Goal: Check status: Check status

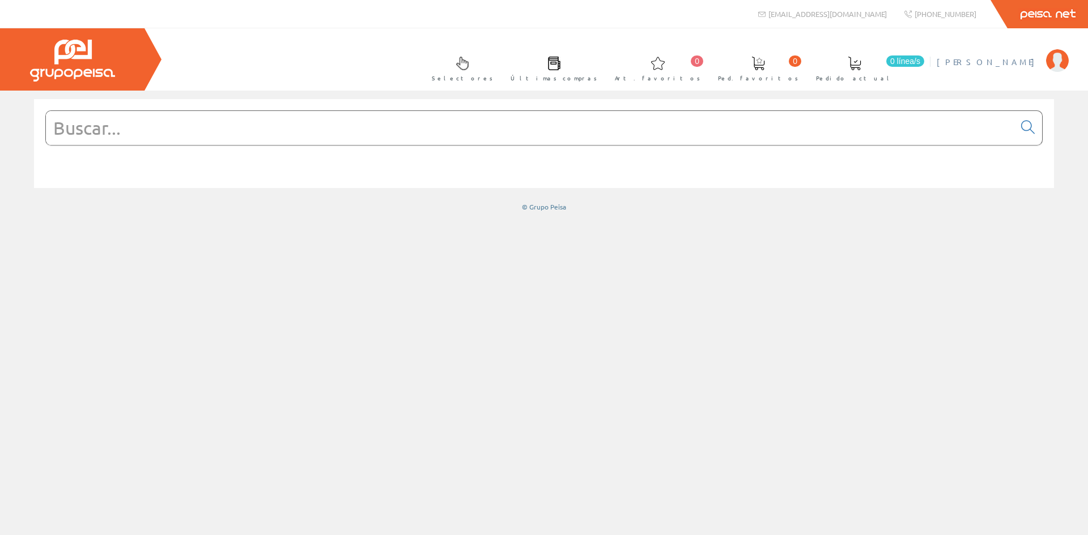
click at [1054, 61] on img at bounding box center [1057, 60] width 23 height 23
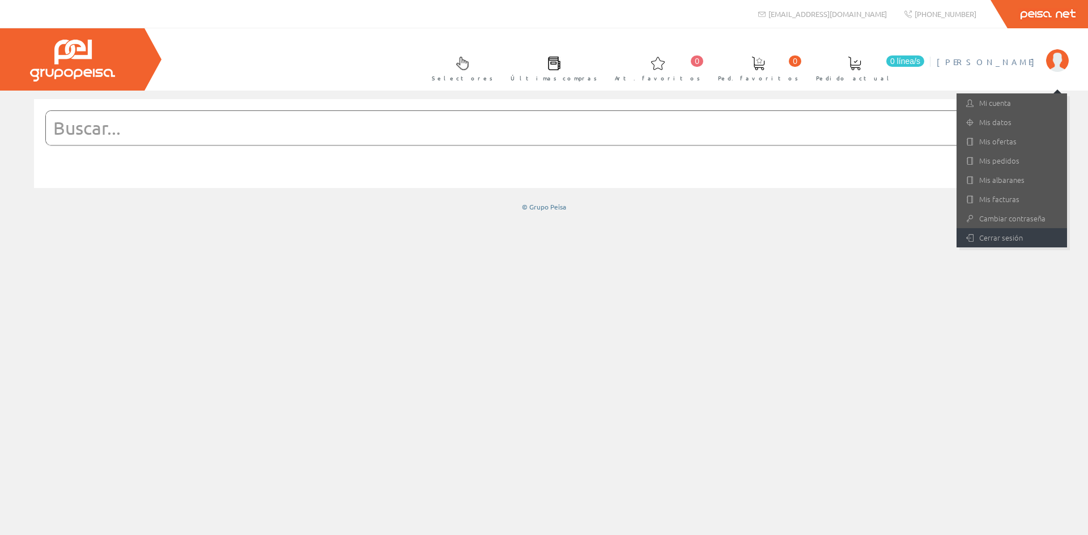
click at [981, 236] on link "Cerrar sesión" at bounding box center [1011, 237] width 110 height 19
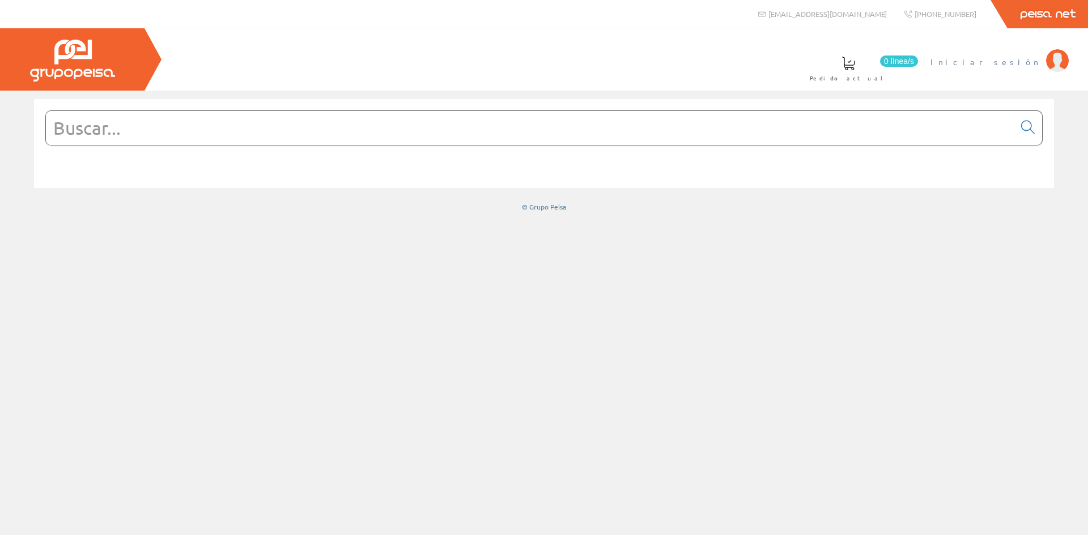
click at [1054, 67] on img at bounding box center [1057, 60] width 23 height 23
click at [1051, 69] on img at bounding box center [1057, 60] width 23 height 23
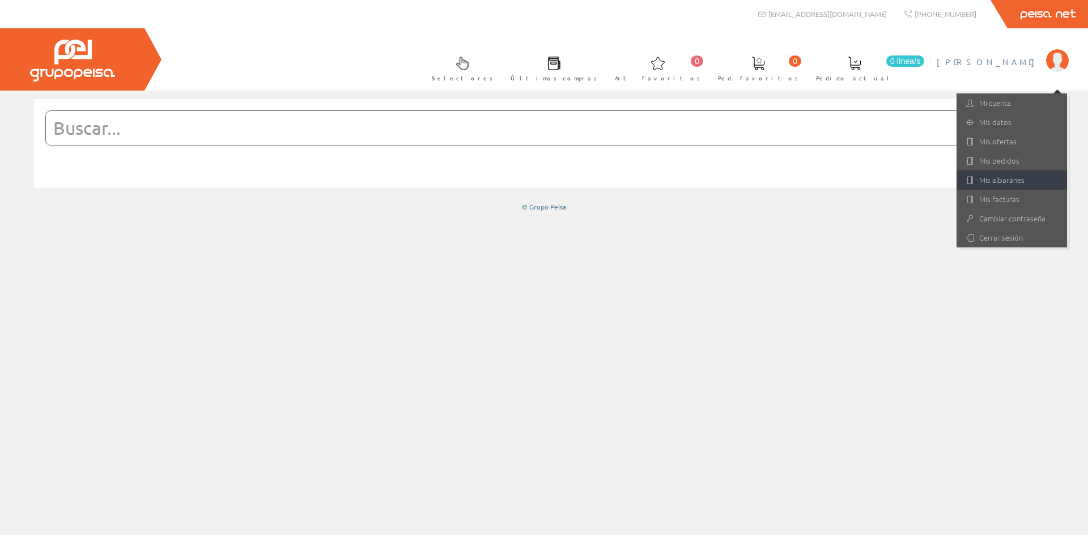
click at [990, 178] on link "Mis albaranes" at bounding box center [1011, 180] width 110 height 19
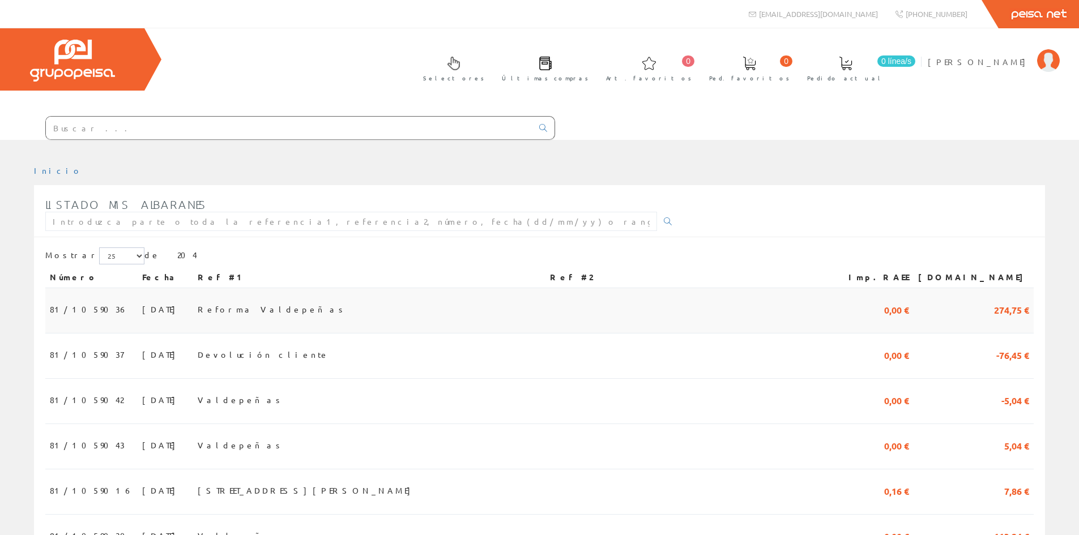
click at [157, 312] on td "14/10/2025" at bounding box center [166, 310] width 56 height 45
click at [257, 311] on span "Reforma Valdepeñas" at bounding box center [272, 309] width 149 height 19
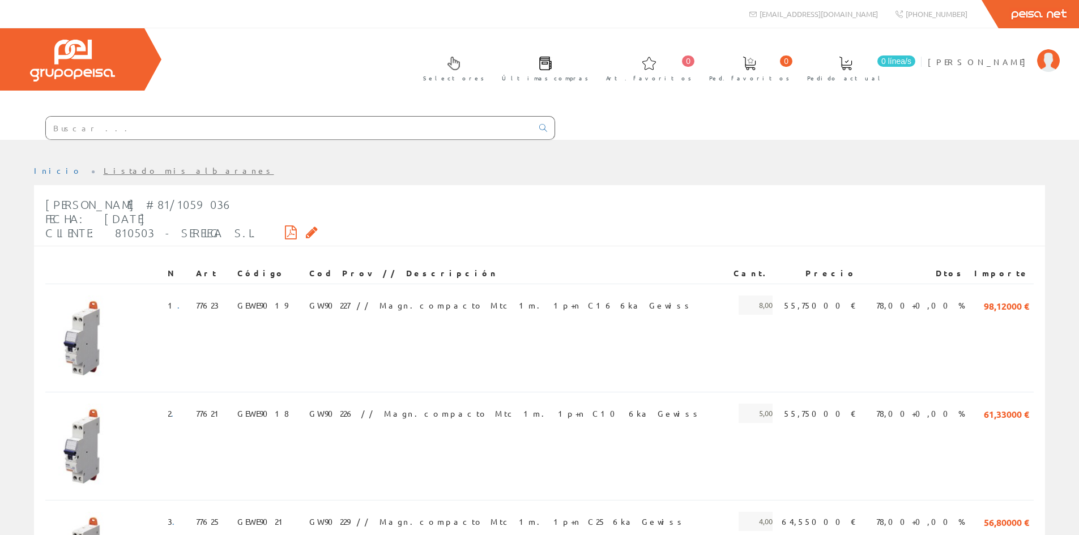
click at [285, 235] on icon at bounding box center [291, 232] width 12 height 8
